Goal: Transaction & Acquisition: Purchase product/service

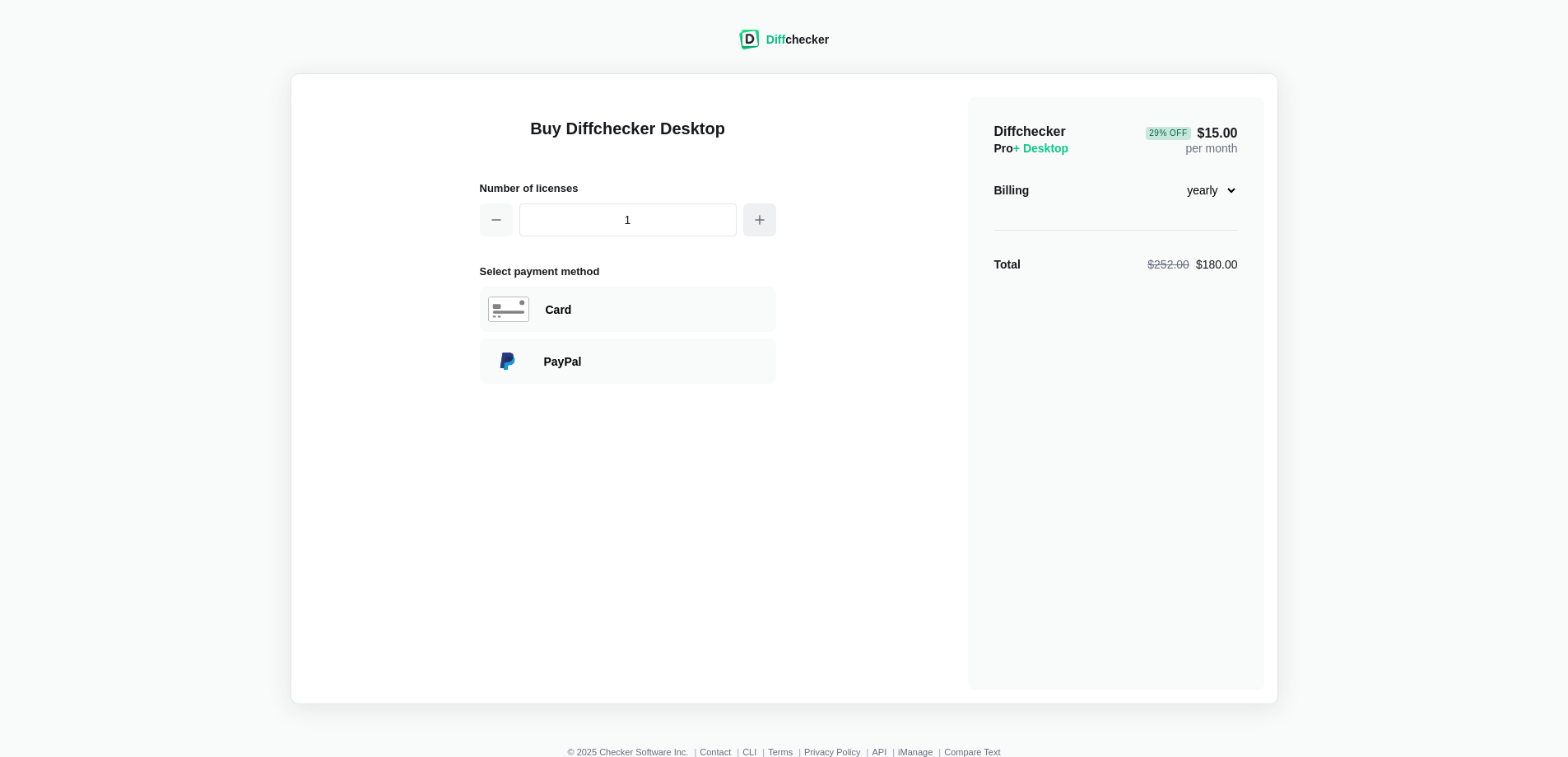
click at [760, 226] on button "button" at bounding box center [759, 220] width 33 height 33
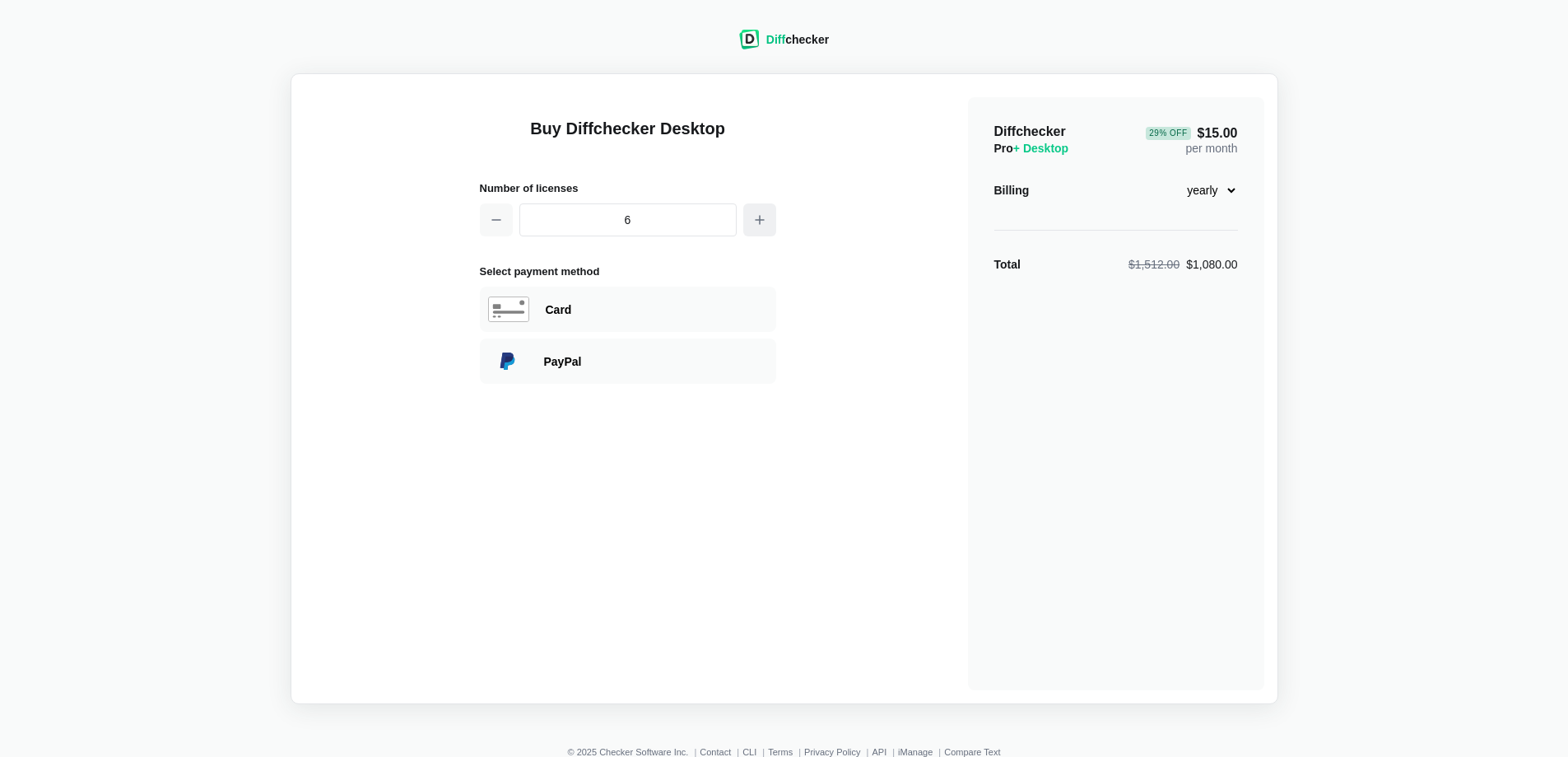
click at [760, 226] on button "button" at bounding box center [759, 220] width 33 height 33
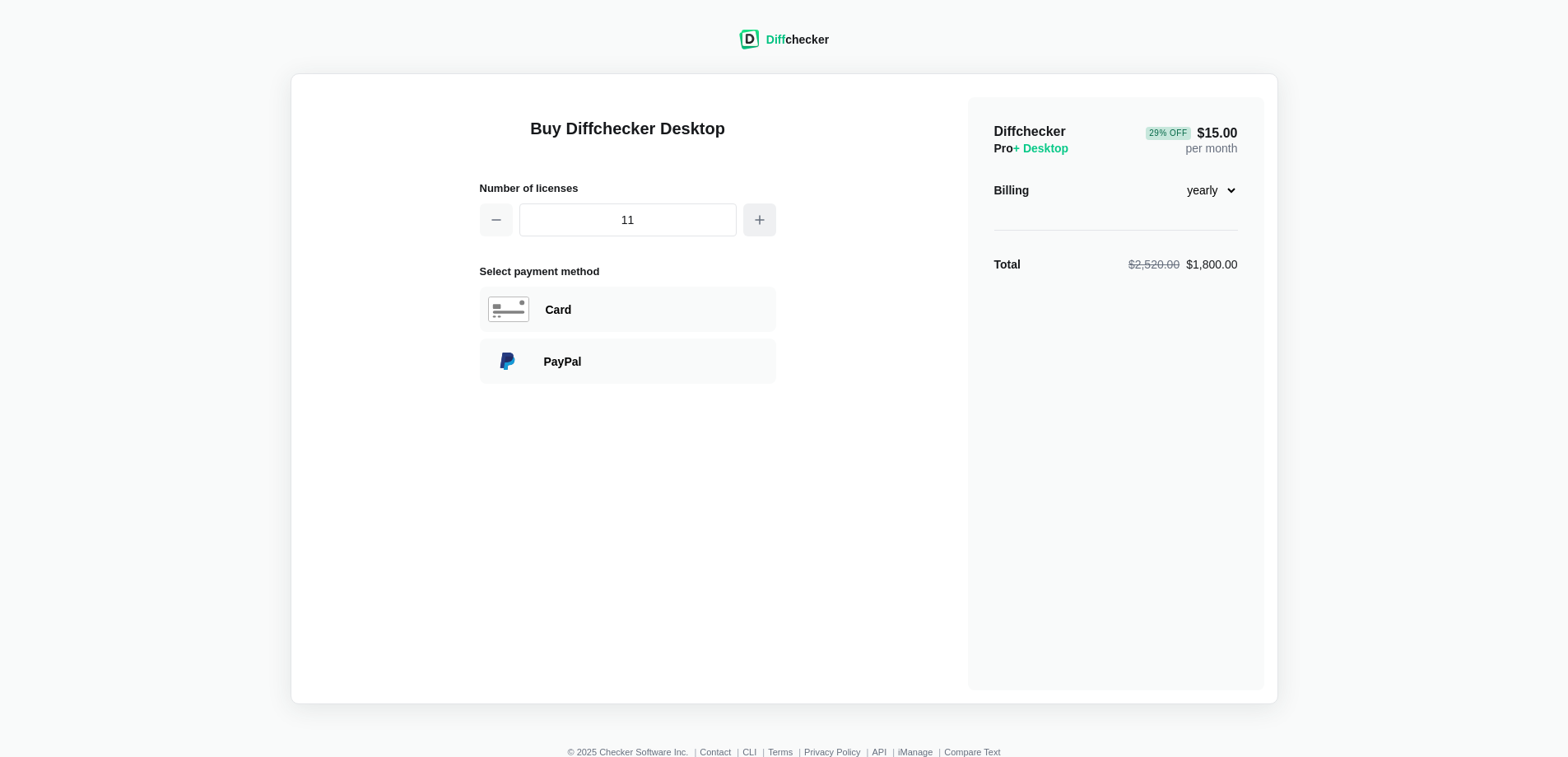
click at [760, 226] on button "button" at bounding box center [759, 220] width 33 height 33
click at [754, 230] on button "button" at bounding box center [759, 220] width 33 height 33
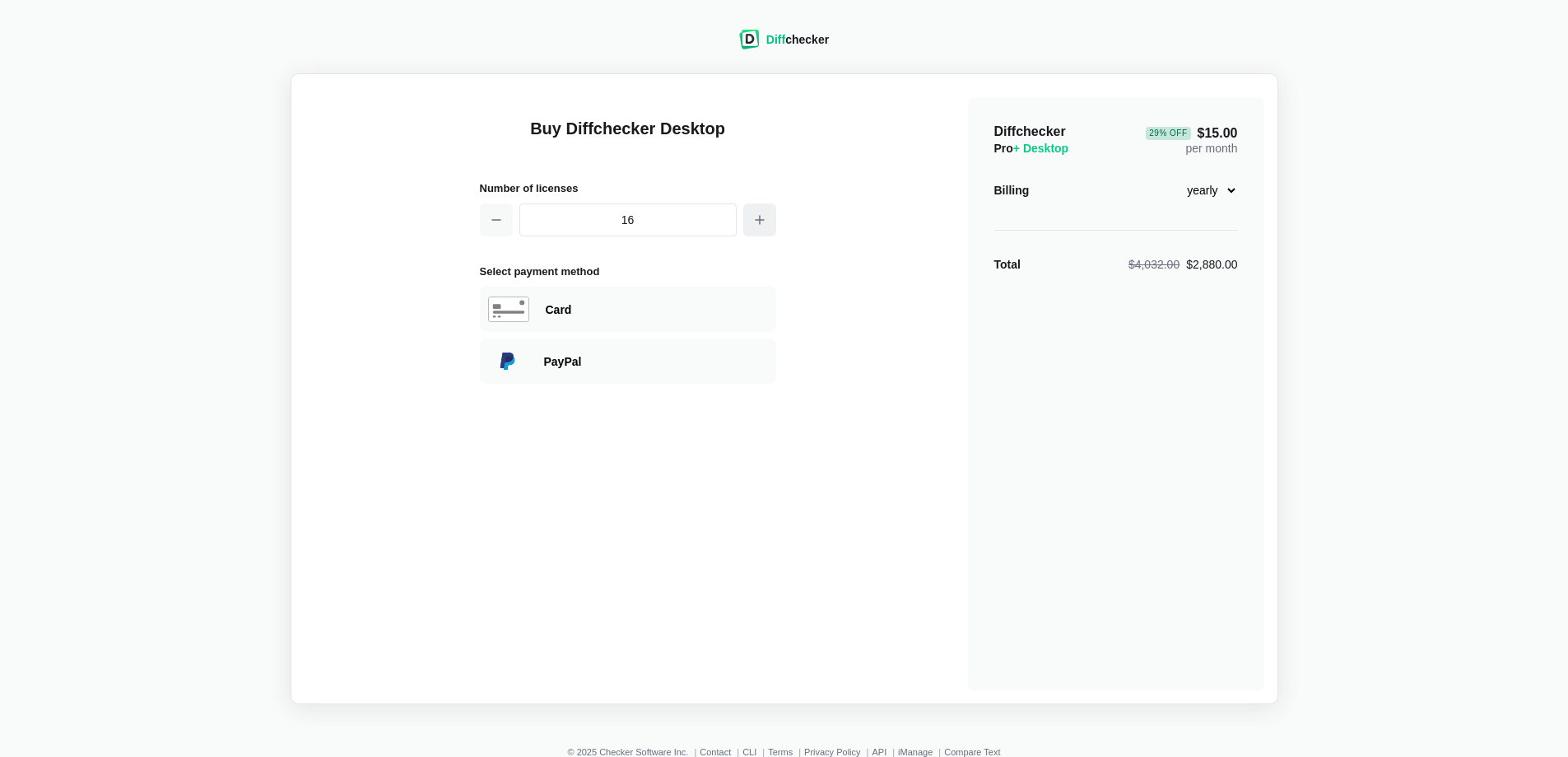
click at [754, 230] on button "button" at bounding box center [759, 220] width 33 height 33
type input "20"
